Goal: Information Seeking & Learning: Learn about a topic

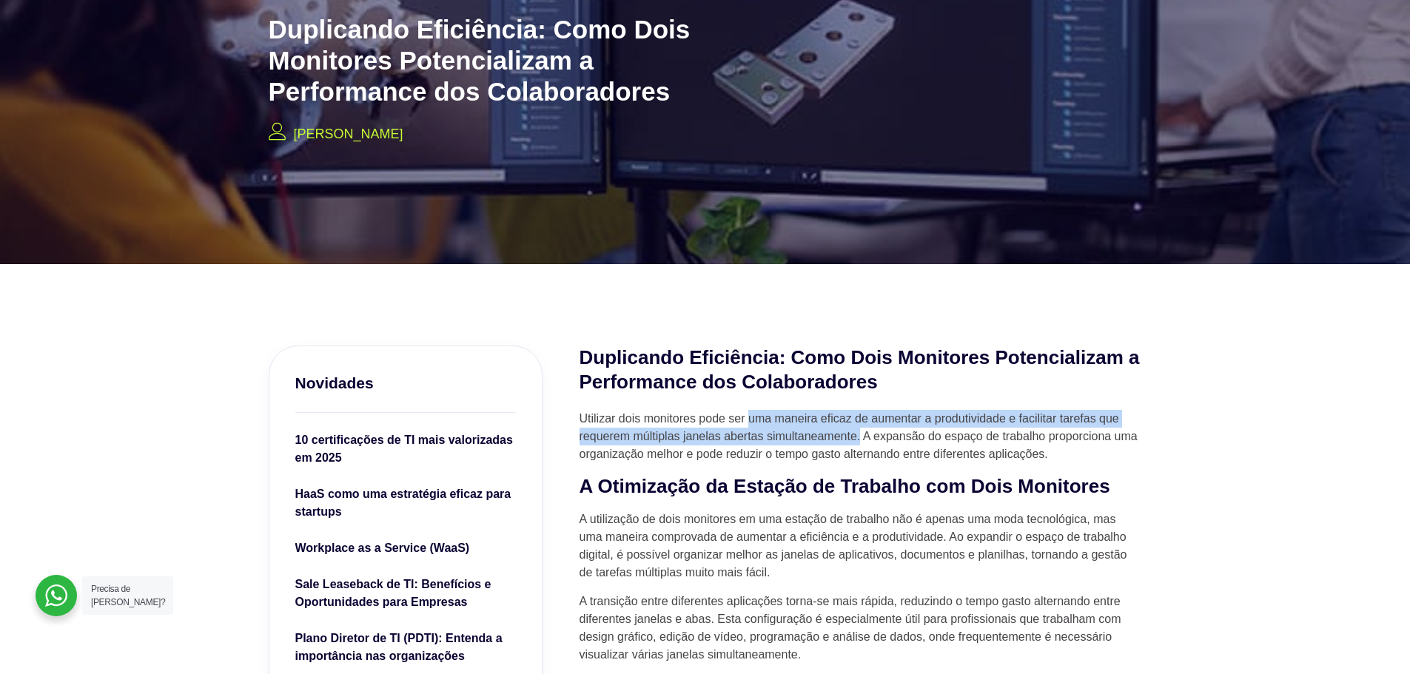
drag, startPoint x: 748, startPoint y: 418, endPoint x: 860, endPoint y: 435, distance: 113.7
click at [860, 435] on p "Utilizar dois monitores pode ser uma maneira eficaz de aumentar a produtividade…" at bounding box center [861, 436] width 563 height 53
copy p "uma maneira eficaz de aumentar a produtividade e facilitar tarefas que requerem…"
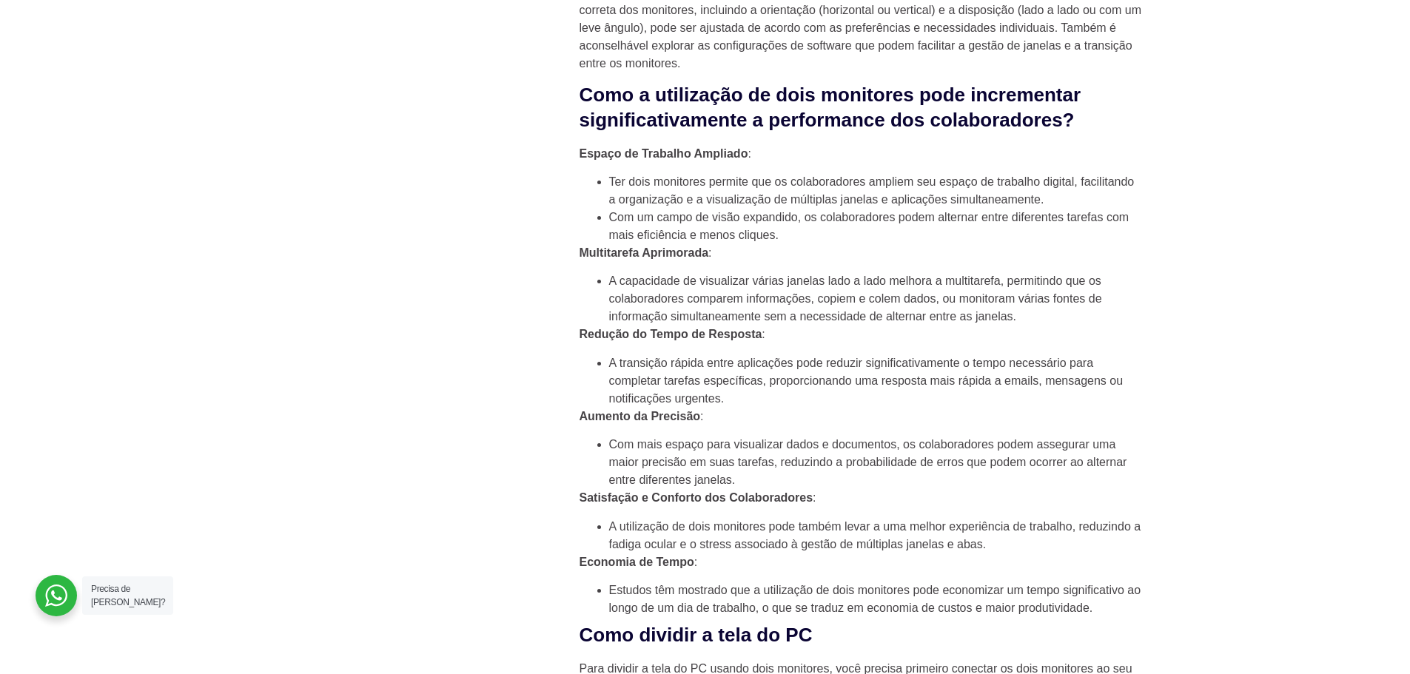
scroll to position [1332, 0]
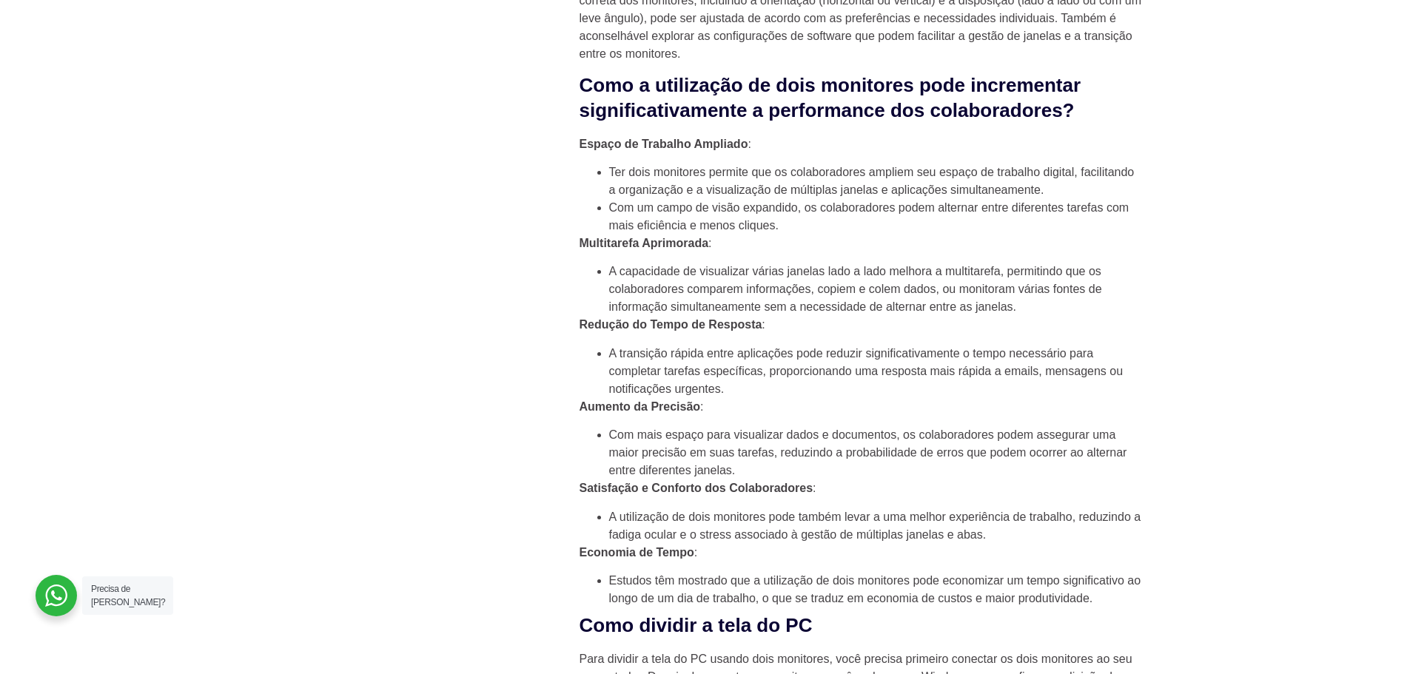
click at [762, 316] on li "A capacidade de visualizar várias janelas lado a lado melhora a multitarefa, pe…" at bounding box center [875, 289] width 533 height 53
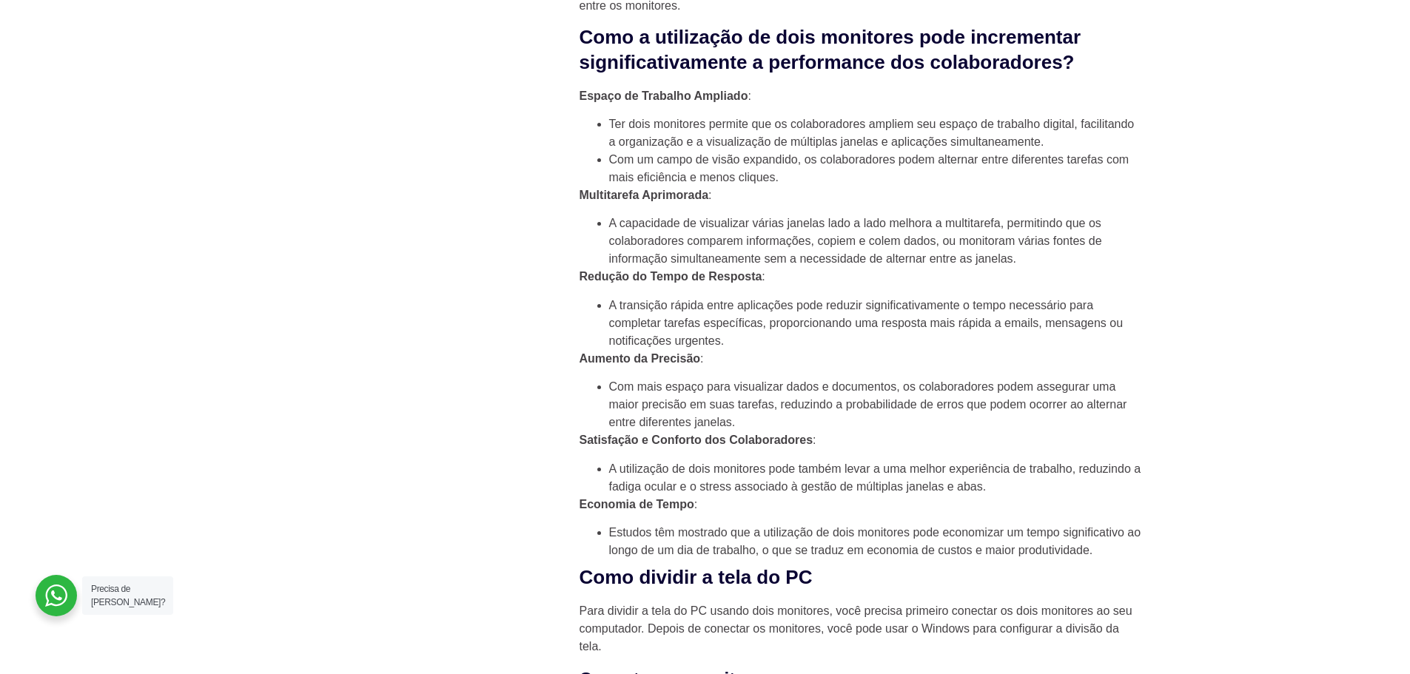
scroll to position [1406, 0]
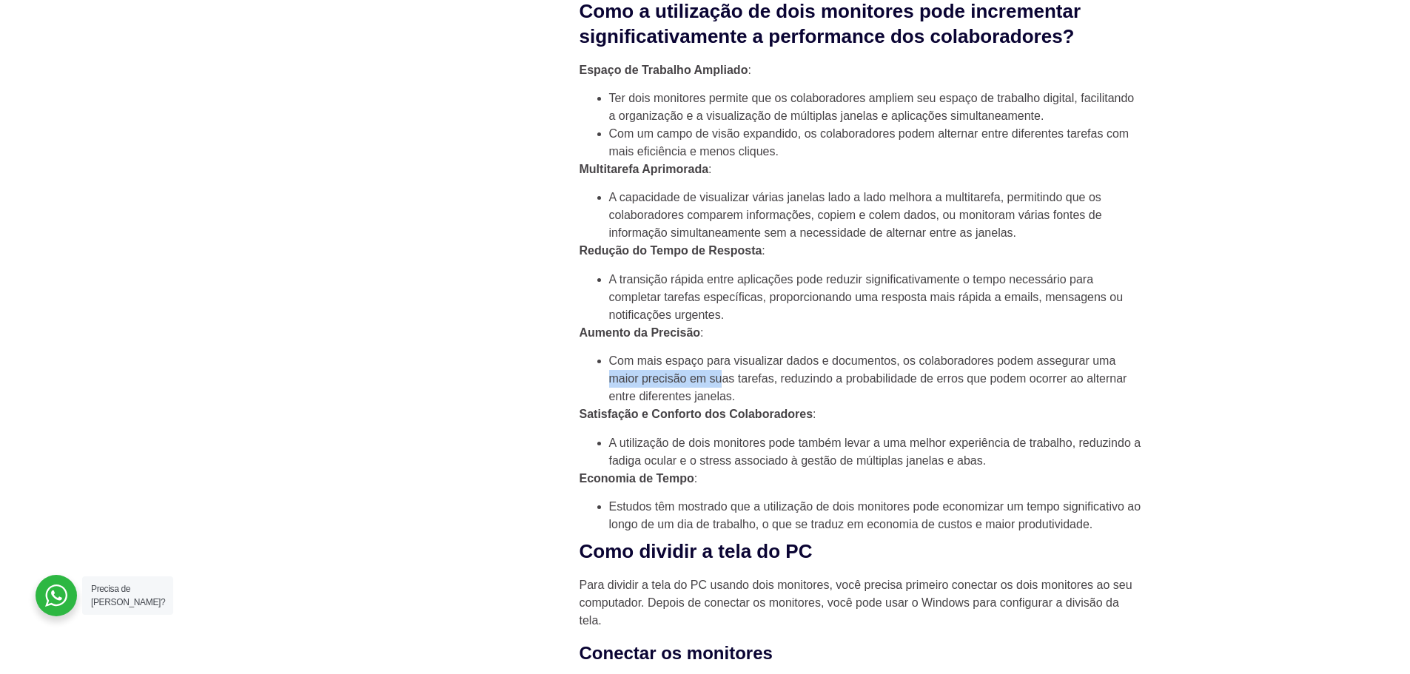
drag, startPoint x: 609, startPoint y: 443, endPoint x: 775, endPoint y: 441, distance: 165.8
click at [729, 406] on li "Com mais espaço para visualizar dados e documentos, os colaboradores podem asse…" at bounding box center [875, 378] width 533 height 53
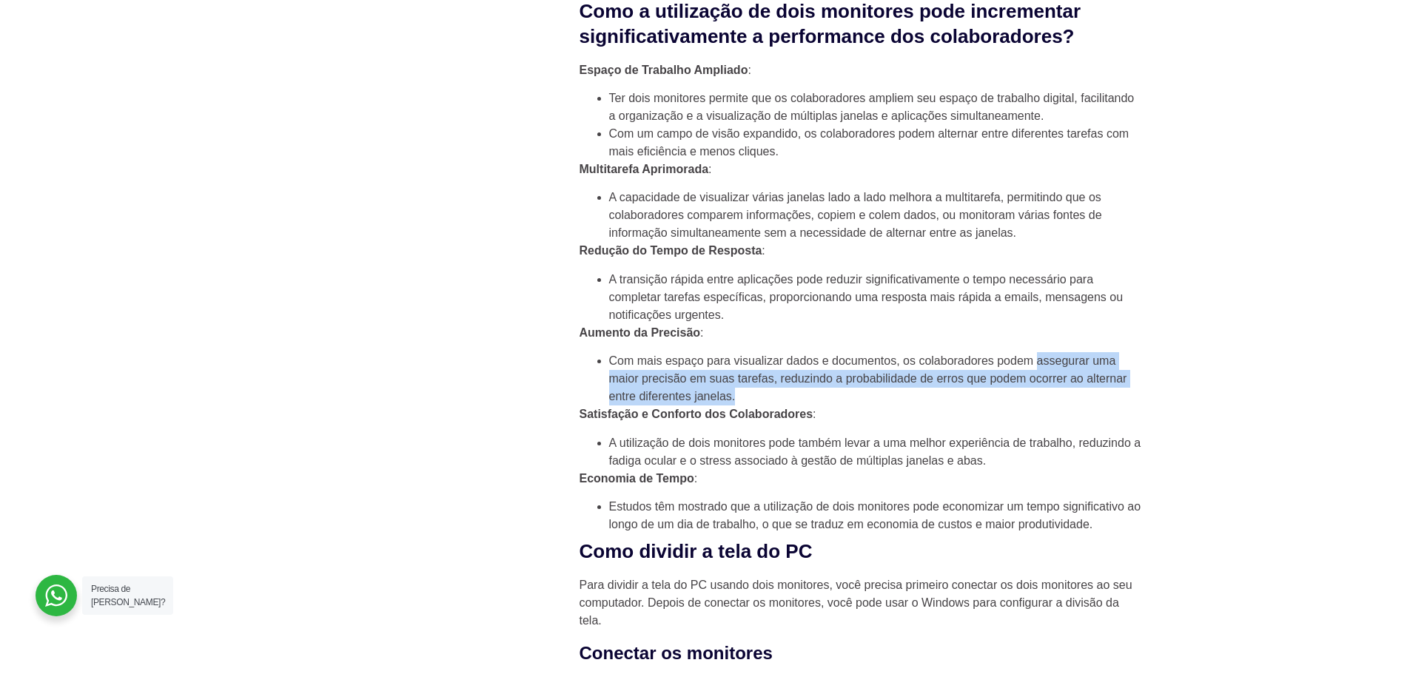
drag, startPoint x: 1039, startPoint y: 423, endPoint x: 782, endPoint y: 455, distance: 258.9
click at [782, 406] on li "Com mais espaço para visualizar dados e documentos, os colaboradores podem asse…" at bounding box center [875, 378] width 533 height 53
copy li "assegurar uma maior precisão em suas tarefas, reduzindo a probabilidade de erro…"
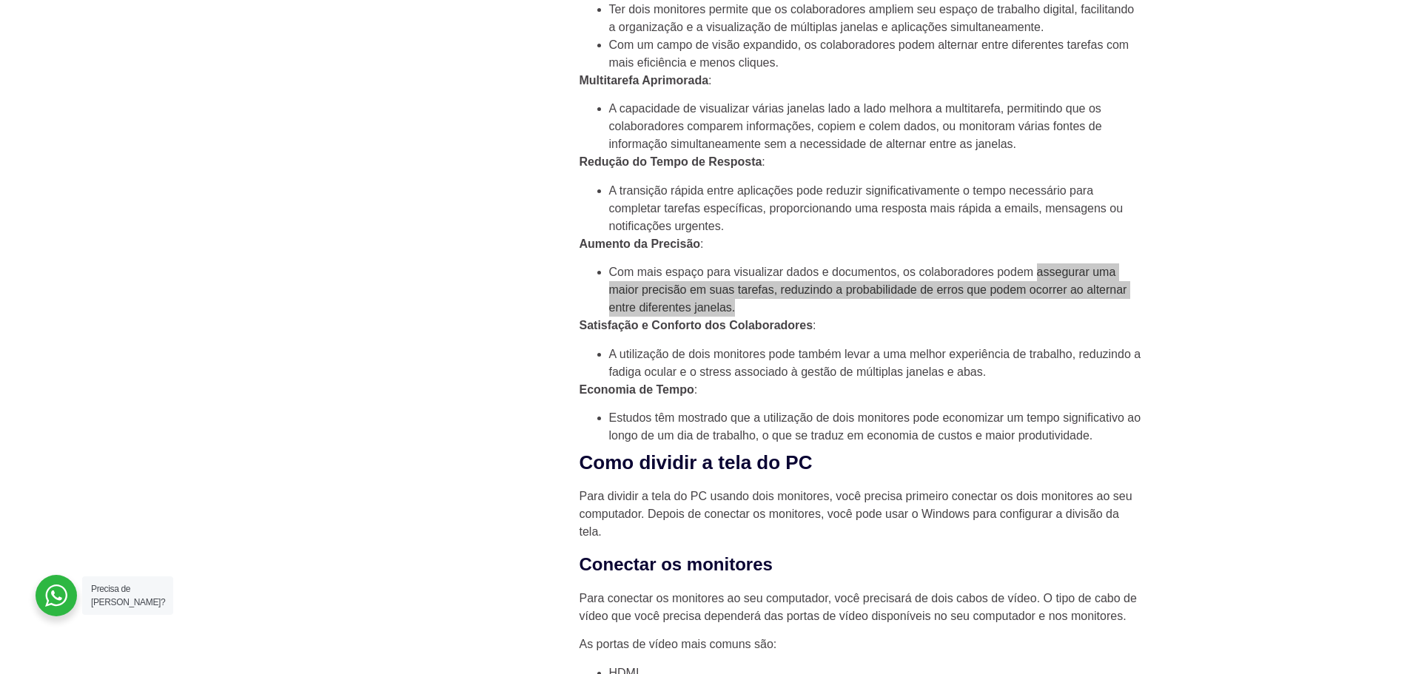
scroll to position [1629, 0]
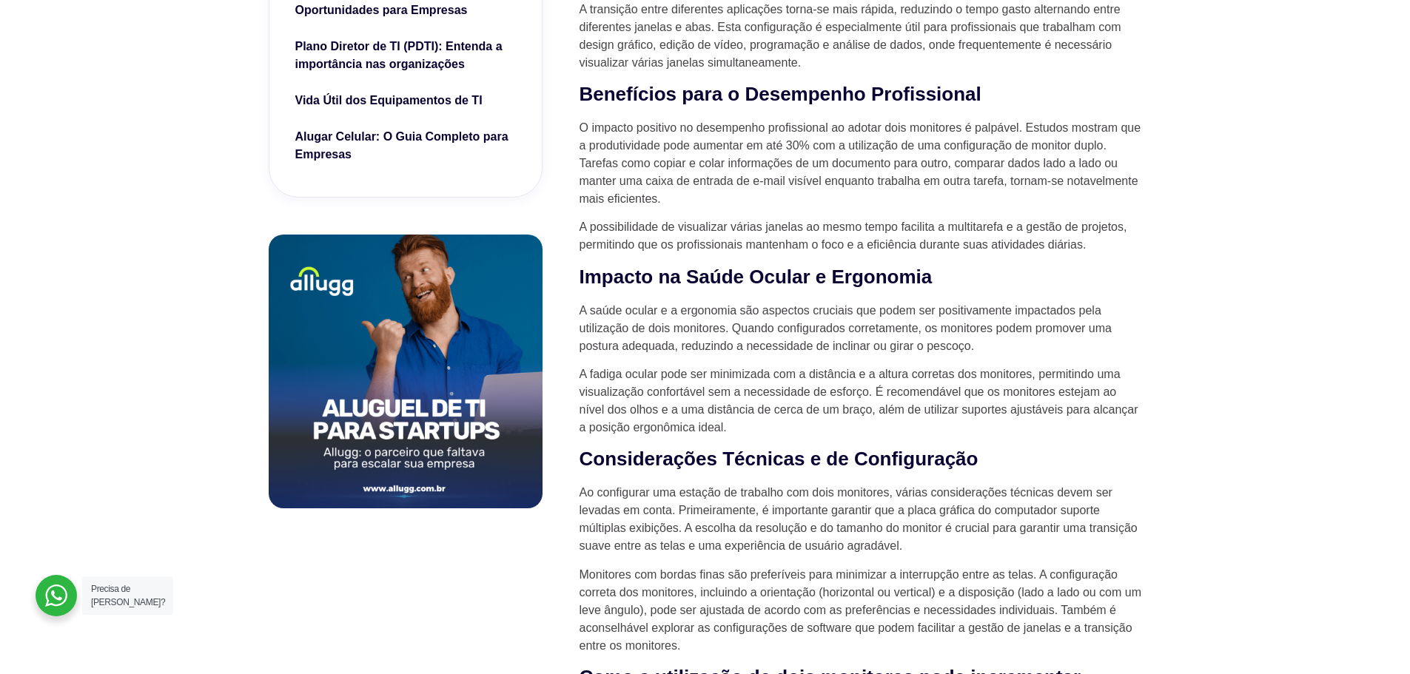
scroll to position [814, 0]
